Goal: Information Seeking & Learning: Learn about a topic

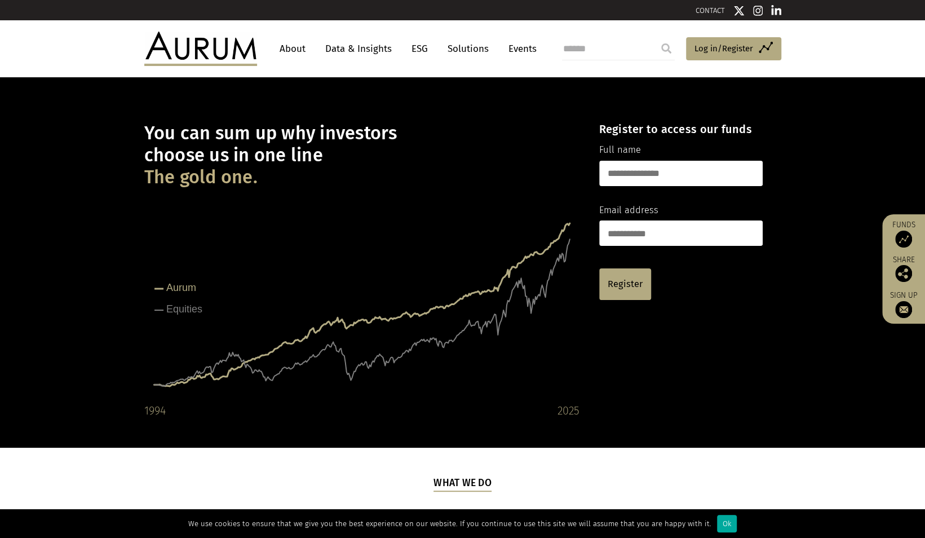
click at [300, 47] on link "About" at bounding box center [292, 48] width 37 height 21
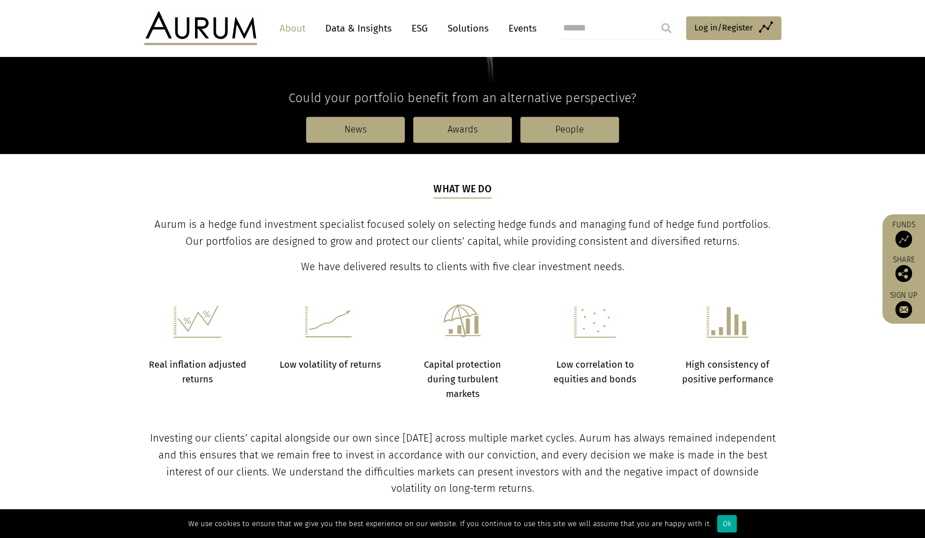
scroll to position [338, 0]
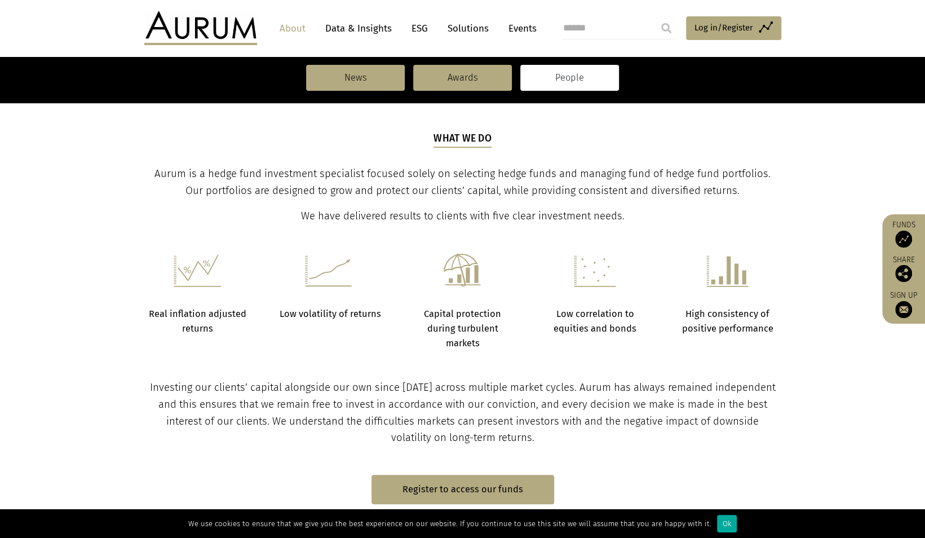
click at [556, 78] on link "People" at bounding box center [569, 78] width 99 height 26
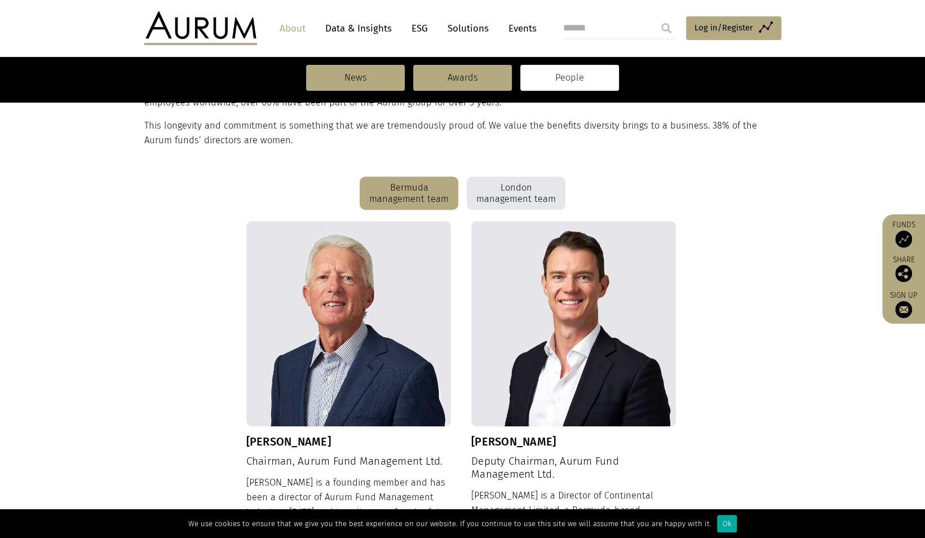
scroll to position [282, 0]
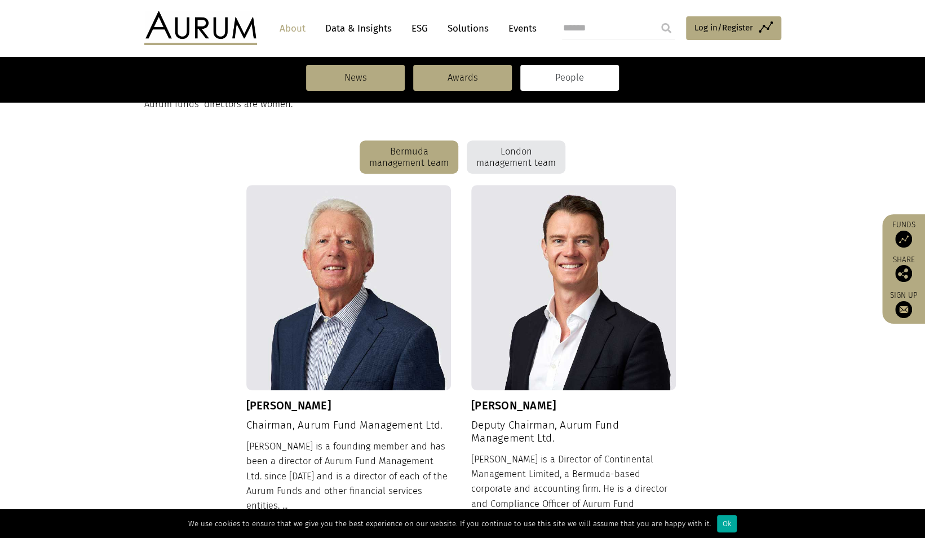
click at [514, 149] on div "London management team" at bounding box center [516, 157] width 99 height 34
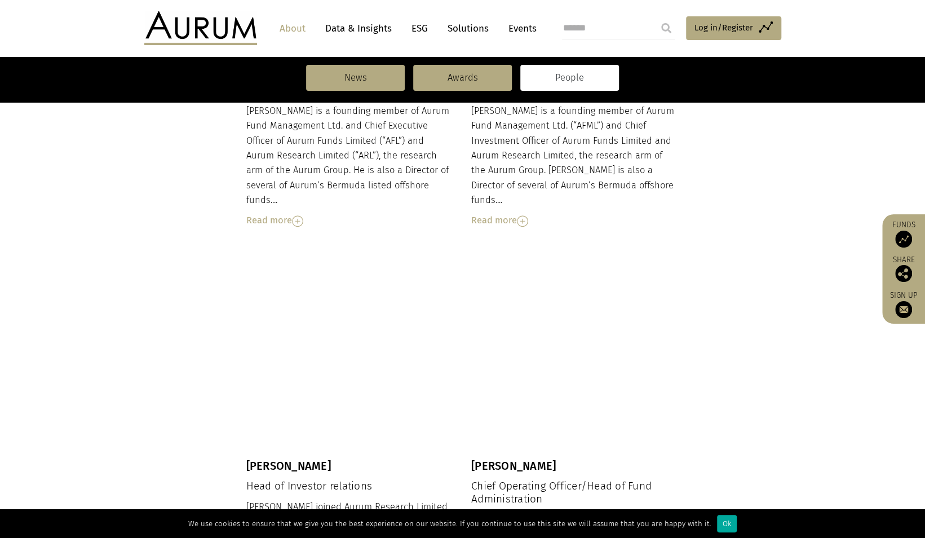
scroll to position [620, 0]
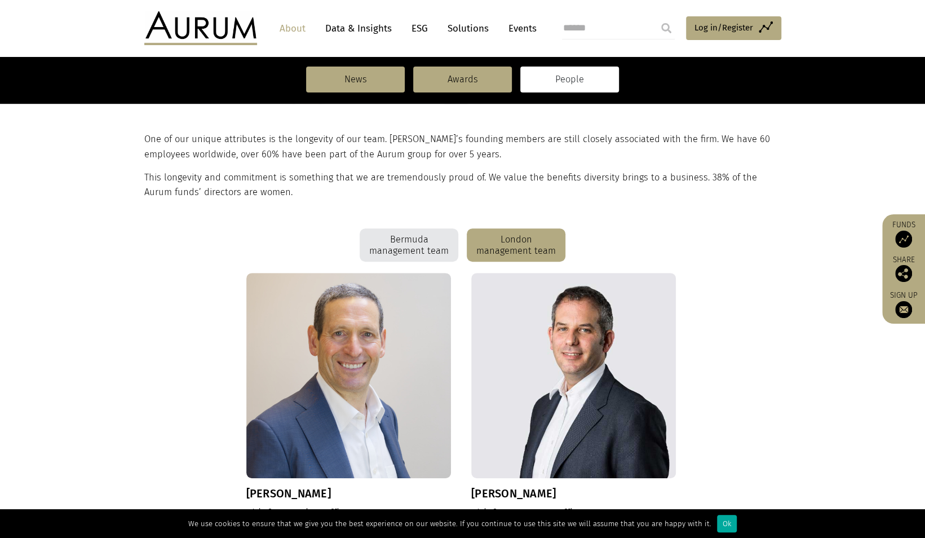
click at [422, 238] on div "Bermuda management team" at bounding box center [409, 245] width 99 height 34
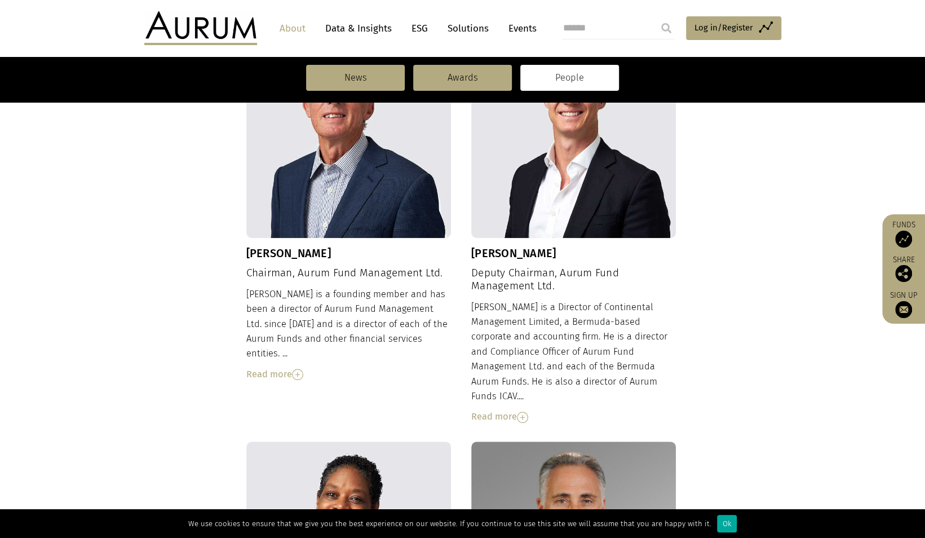
scroll to position [419, 0]
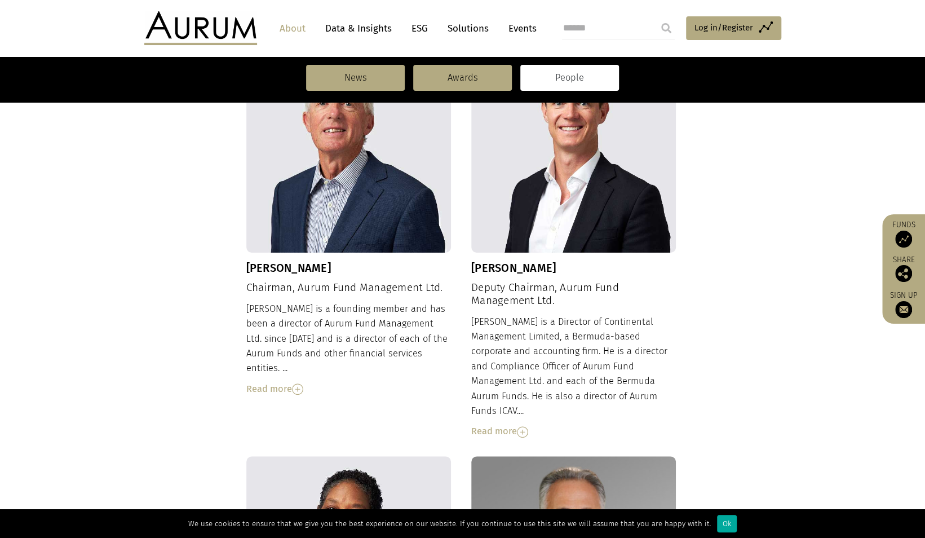
click at [492, 424] on div "Read more" at bounding box center [573, 431] width 205 height 15
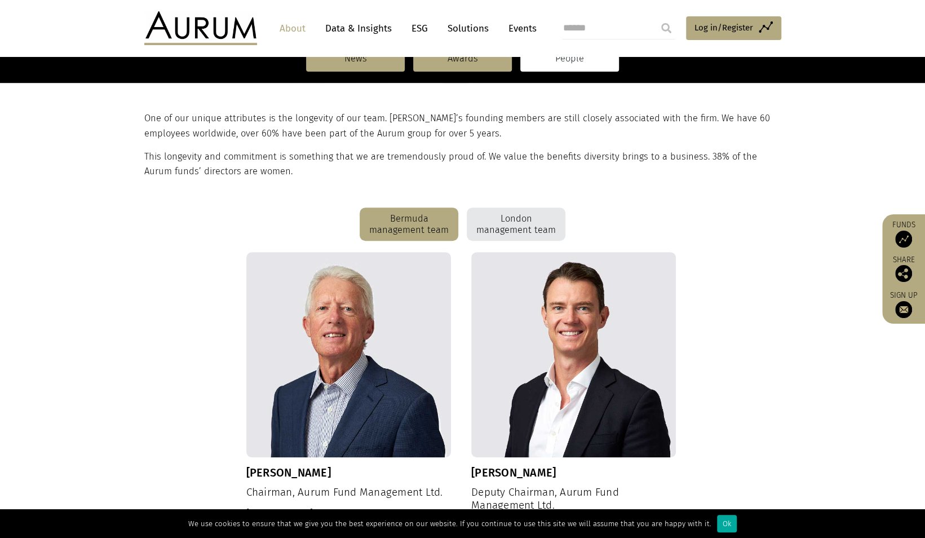
scroll to position [25, 0]
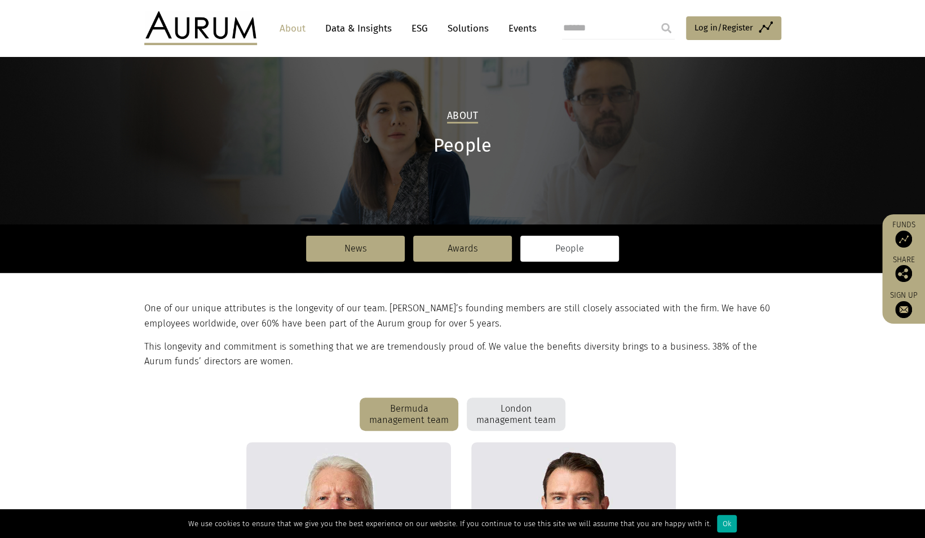
click at [532, 405] on div "London management team" at bounding box center [516, 414] width 99 height 34
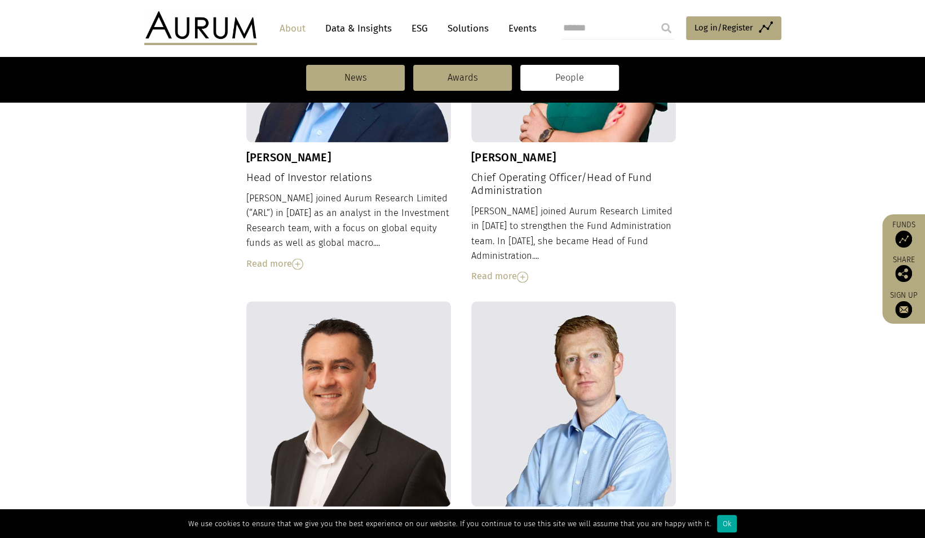
scroll to position [870, 0]
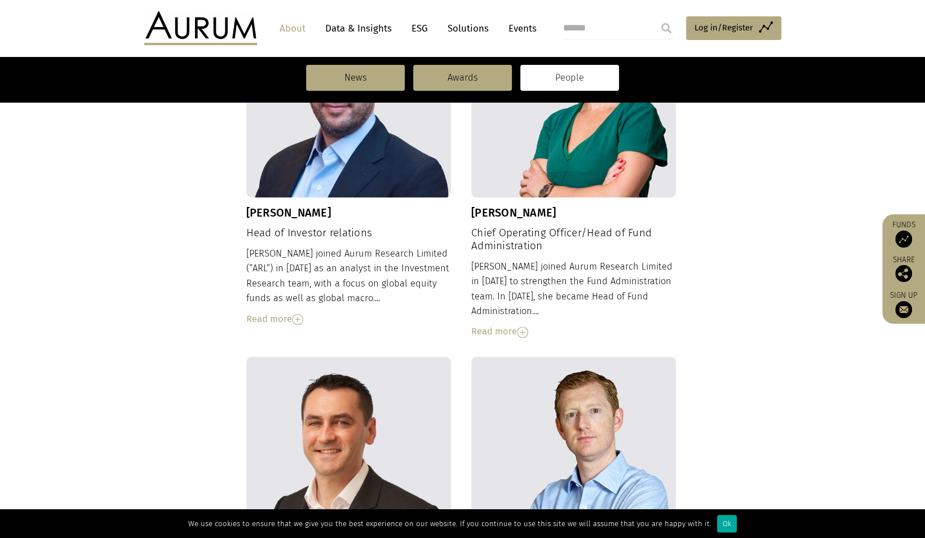
click at [274, 312] on div "Read more" at bounding box center [348, 319] width 205 height 15
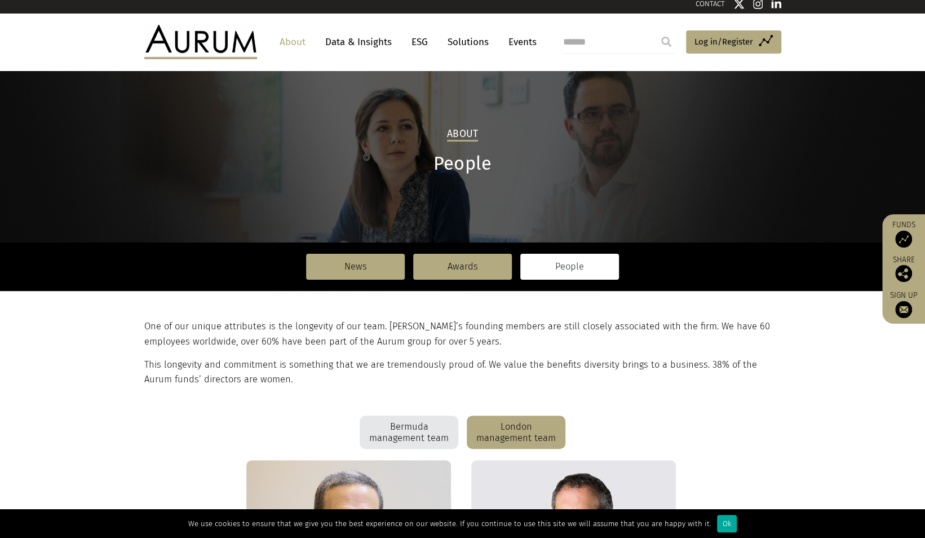
scroll to position [0, 0]
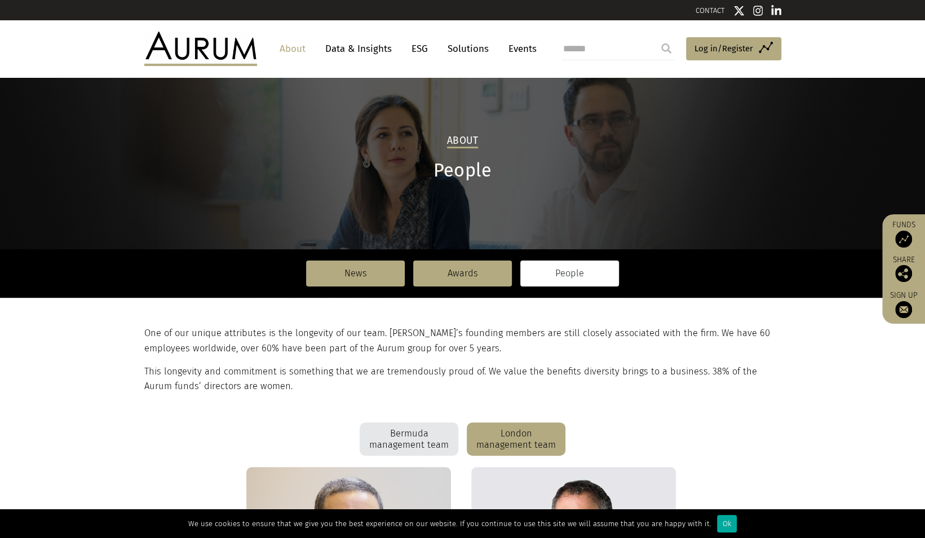
click at [454, 45] on link "Solutions" at bounding box center [468, 48] width 52 height 21
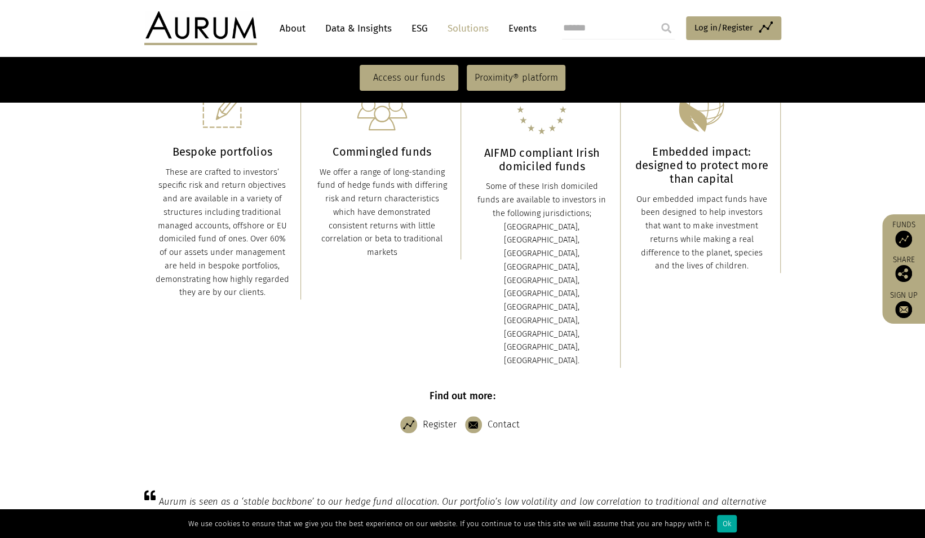
scroll to position [202, 0]
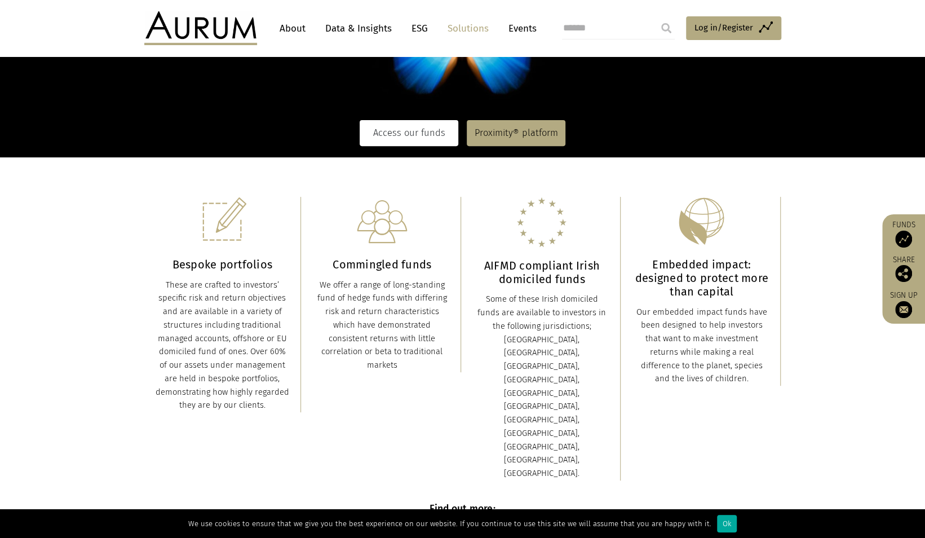
click at [424, 130] on link "Access our funds" at bounding box center [409, 133] width 99 height 26
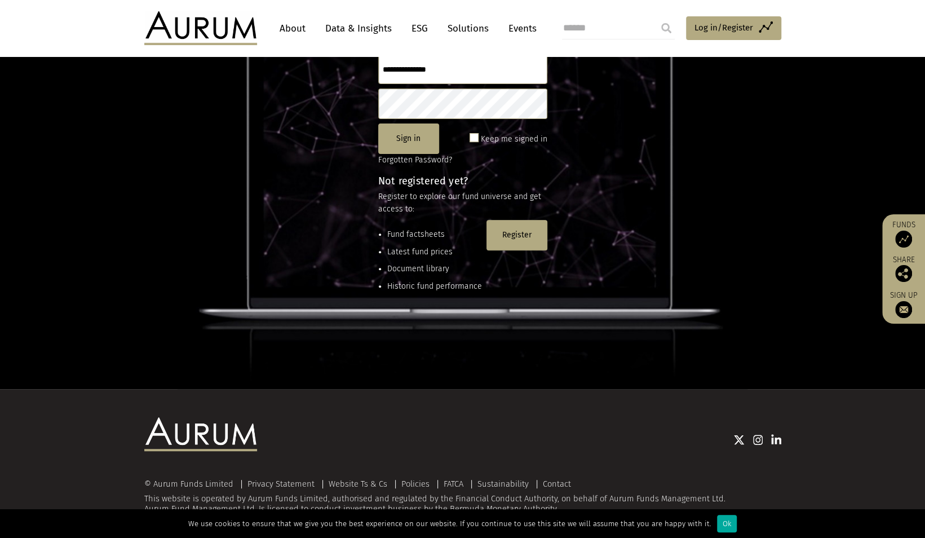
scroll to position [153, 0]
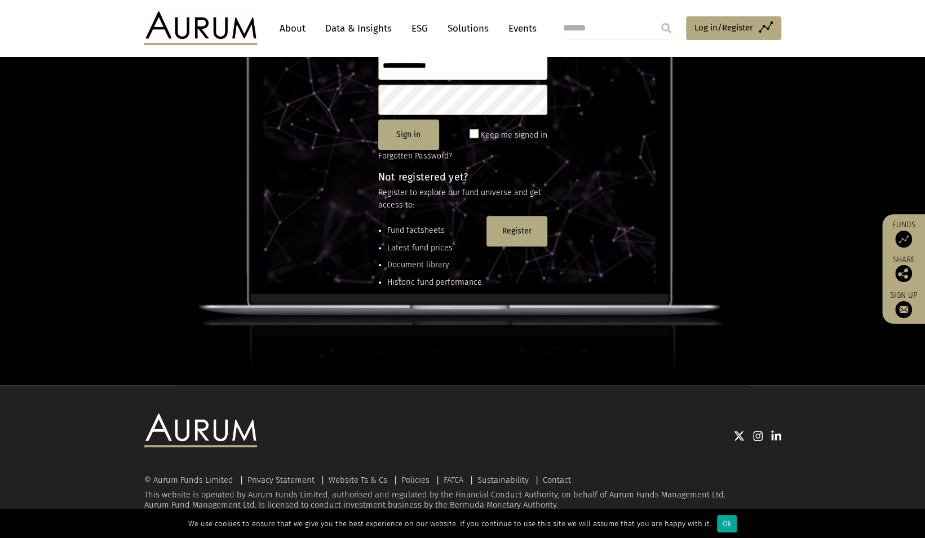
click at [342, 29] on link "Data & Insights" at bounding box center [359, 28] width 78 height 21
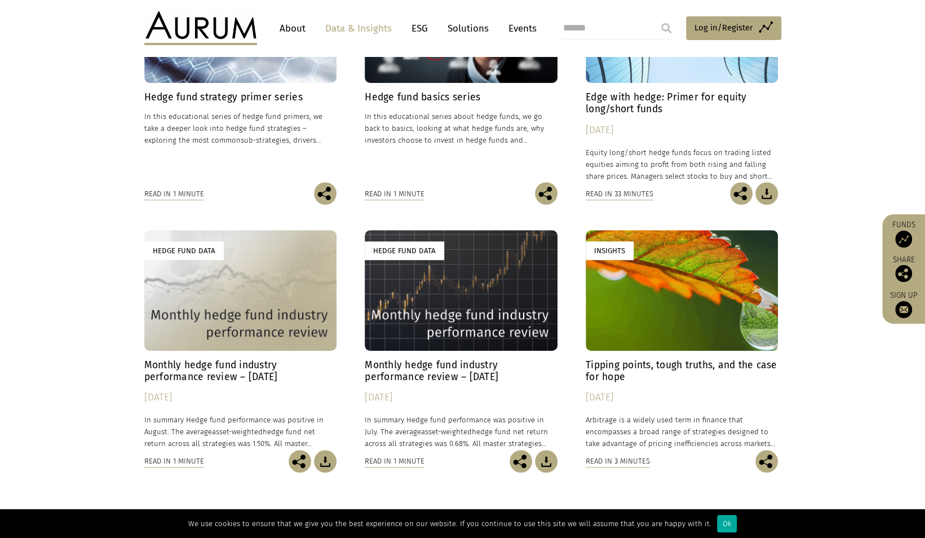
scroll to position [507, 0]
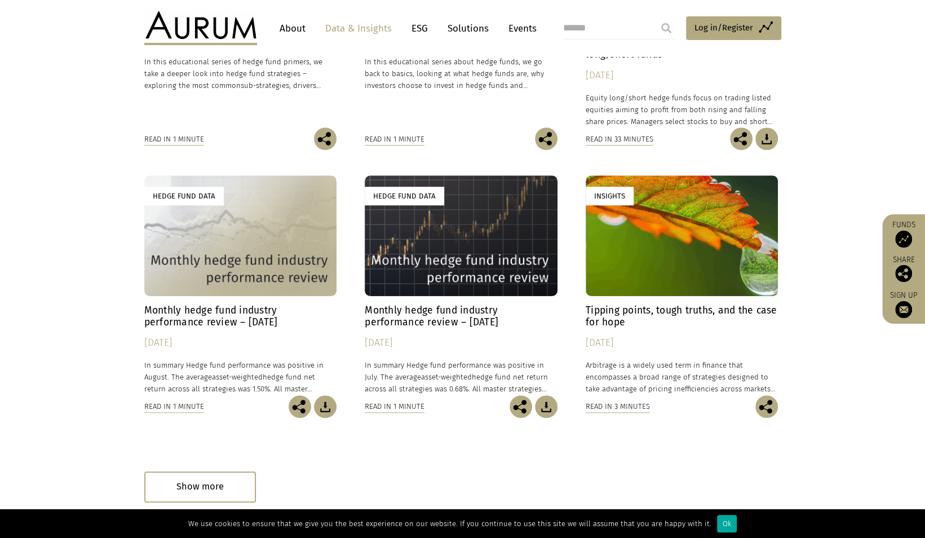
click at [197, 408] on div "Read in 1 minute" at bounding box center [174, 406] width 60 height 12
click at [243, 360] on p "In summary Hedge fund performance was positive in August. The average asset-wei…" at bounding box center [240, 377] width 193 height 36
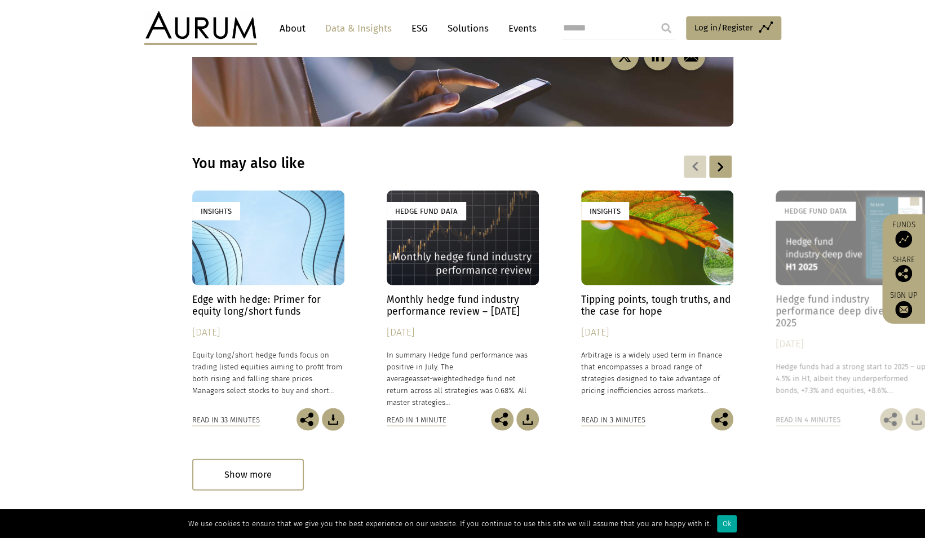
scroll to position [1522, 0]
